Goal: Task Accomplishment & Management: Complete application form

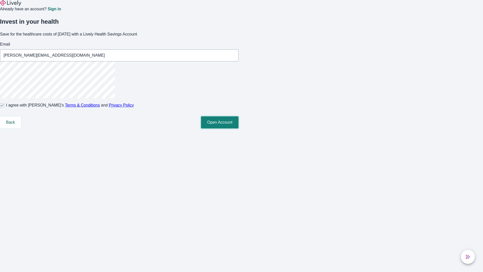
click at [238, 128] on button "Open Account" at bounding box center [219, 122] width 37 height 12
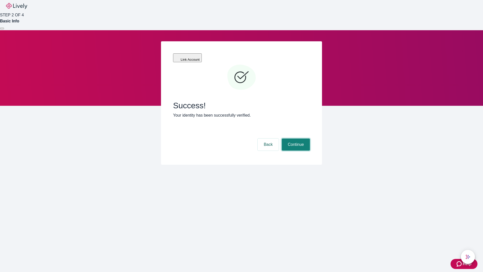
click at [295, 138] on button "Continue" at bounding box center [296, 144] width 28 height 12
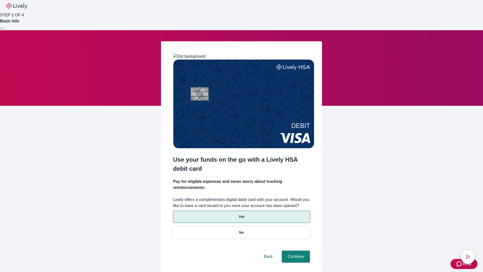
click at [241, 214] on p "Yes" at bounding box center [241, 216] width 6 height 5
click at [295, 250] on button "Continue" at bounding box center [296, 256] width 28 height 12
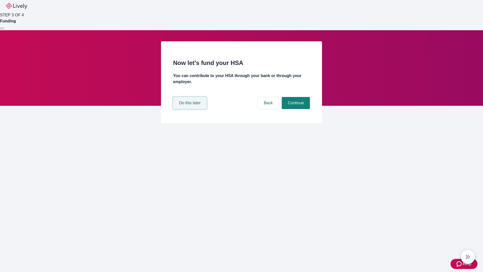
click at [190, 109] on button "Do this later" at bounding box center [189, 103] width 33 height 12
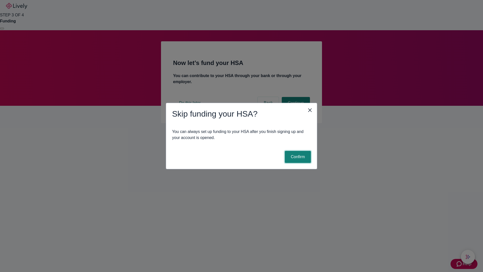
click at [297, 157] on button "Confirm" at bounding box center [298, 157] width 26 height 12
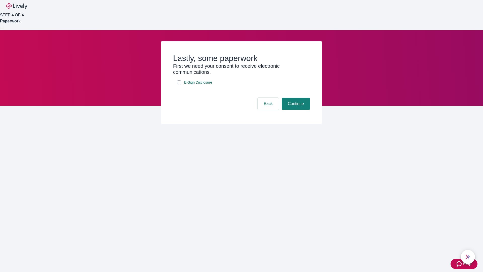
click at [179, 84] on input "E-Sign Disclosure" at bounding box center [179, 82] width 4 height 4
checkbox input "true"
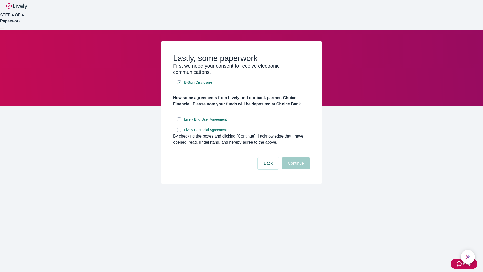
click at [179, 121] on input "Lively End User Agreement" at bounding box center [179, 119] width 4 height 4
checkbox input "true"
click at [179, 132] on input "Lively Custodial Agreement" at bounding box center [179, 130] width 4 height 4
checkbox input "true"
click at [295, 169] on button "Continue" at bounding box center [296, 163] width 28 height 12
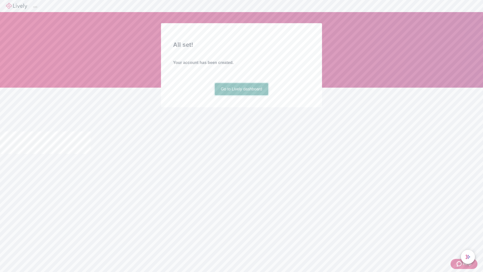
click at [241, 95] on link "Go to Lively dashboard" at bounding box center [242, 89] width 54 height 12
